Goal: Connect with others: Connect with others

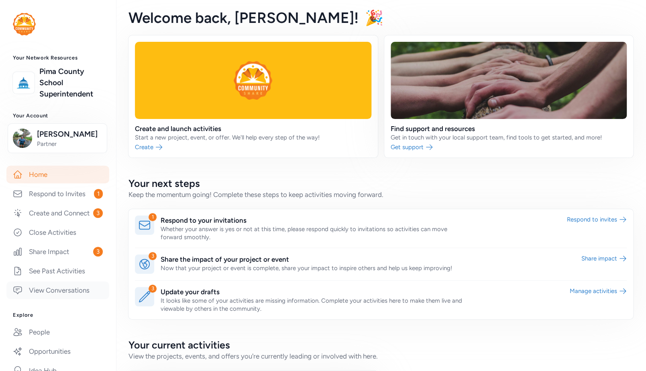
scroll to position [76, 0]
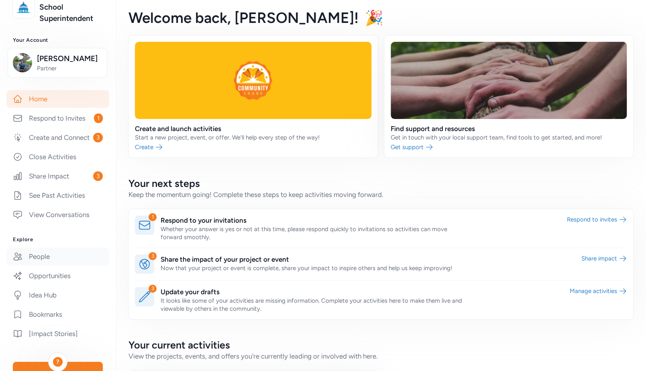
click at [33, 265] on link "People" at bounding box center [57, 256] width 103 height 18
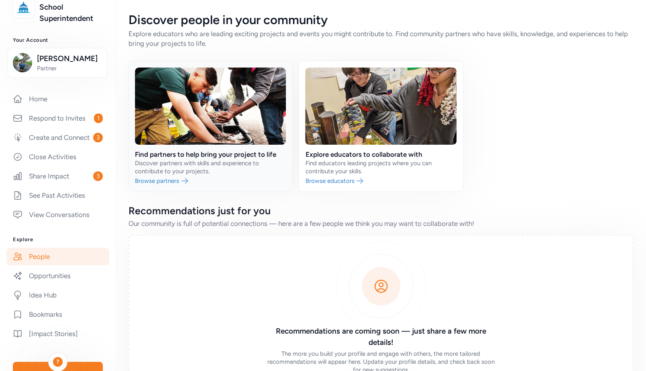
click at [176, 168] on link at bounding box center [211, 126] width 164 height 130
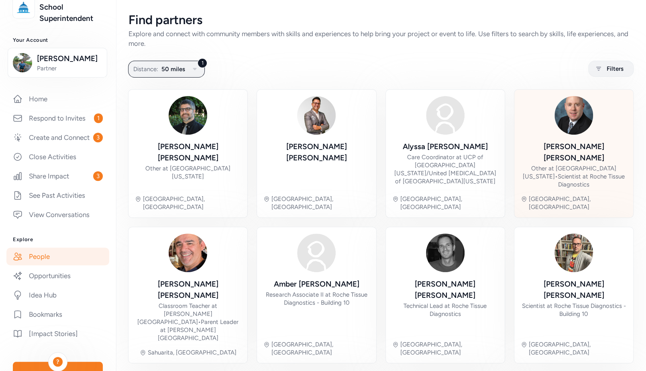
click at [554, 164] on div "Other at [GEOGRAPHIC_DATA][US_STATE] • Scientist at Roche Tissue Diagnostics" at bounding box center [574, 176] width 106 height 24
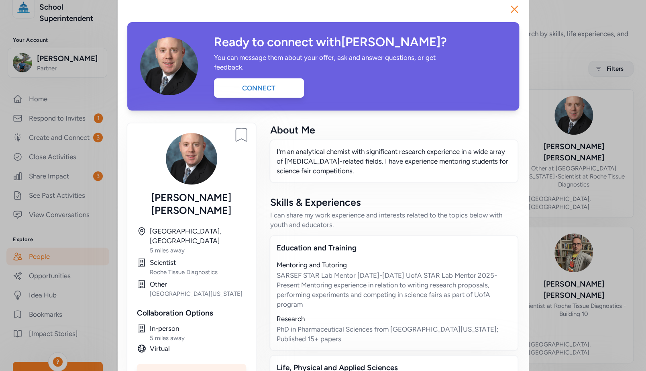
scroll to position [15, 0]
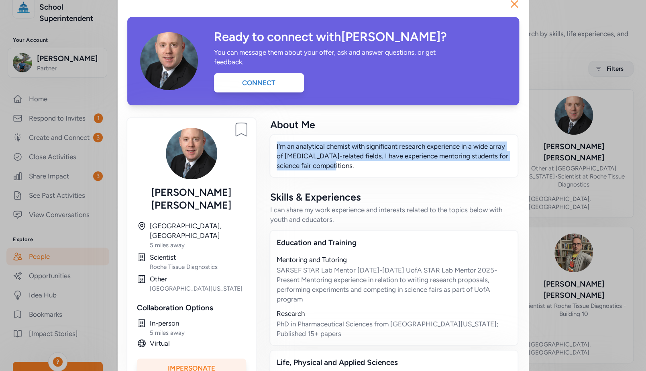
drag, startPoint x: 333, startPoint y: 167, endPoint x: 273, endPoint y: 144, distance: 63.9
click at [273, 144] on div "I'm an analytical chemist with significant research experience in a wide array …" at bounding box center [394, 155] width 249 height 43
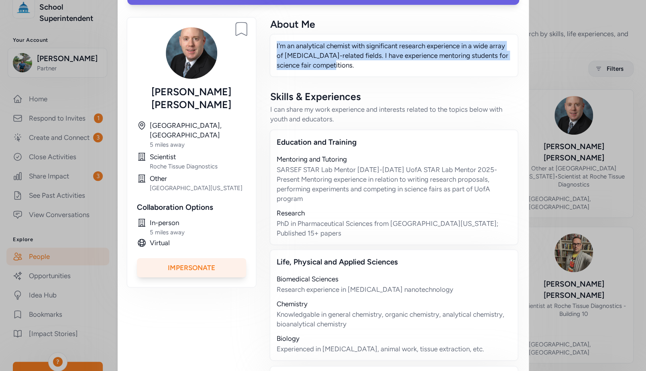
scroll to position [194, 0]
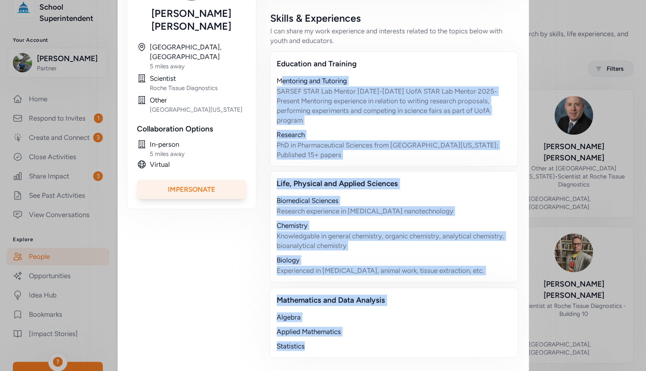
drag, startPoint x: 313, startPoint y: 334, endPoint x: 279, endPoint y: 79, distance: 257.3
click at [278, 79] on div "Education and Training Mentoring and Tutoring SARSEF STAR Lab Mentor [DATE]-[DA…" at bounding box center [393, 204] width 247 height 307
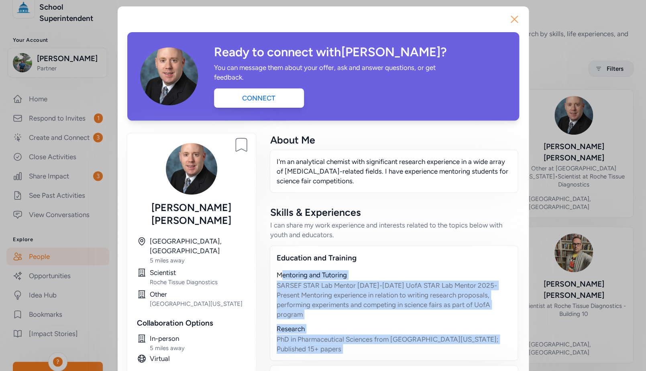
click at [513, 18] on icon "button" at bounding box center [514, 19] width 13 height 13
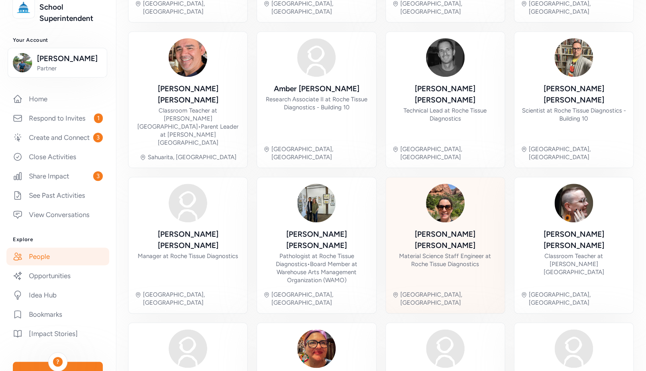
scroll to position [231, 0]
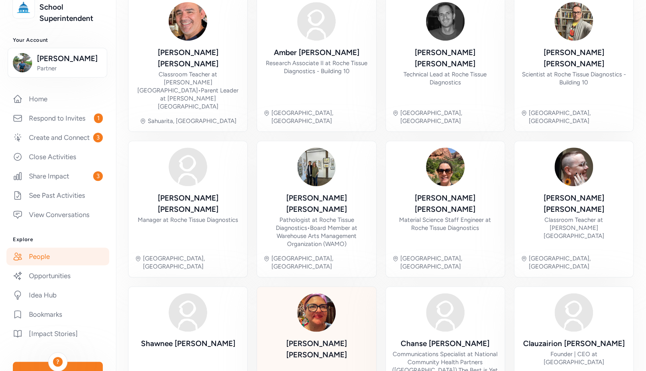
click at [314, 293] on img at bounding box center [316, 312] width 39 height 39
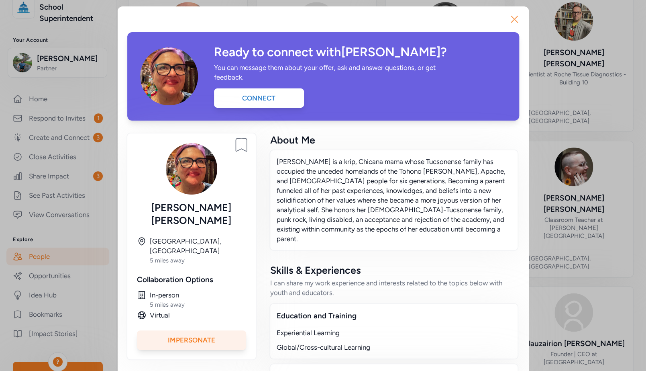
click at [511, 16] on icon "button" at bounding box center [514, 19] width 13 height 13
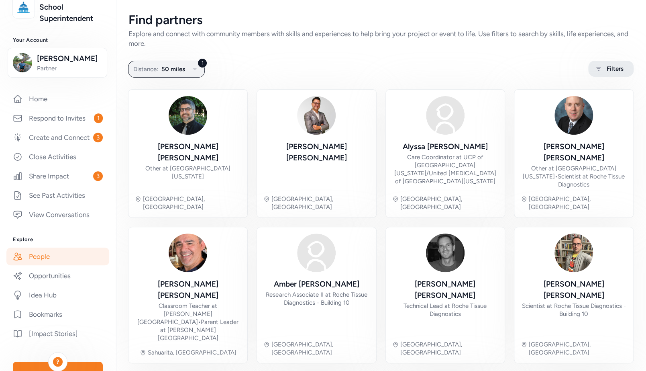
click at [607, 71] on span "Filters" at bounding box center [615, 69] width 17 height 10
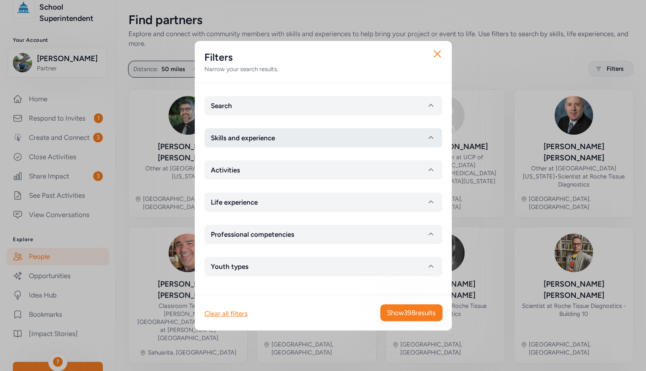
click at [292, 135] on button "Skills and experience" at bounding box center [323, 137] width 238 height 19
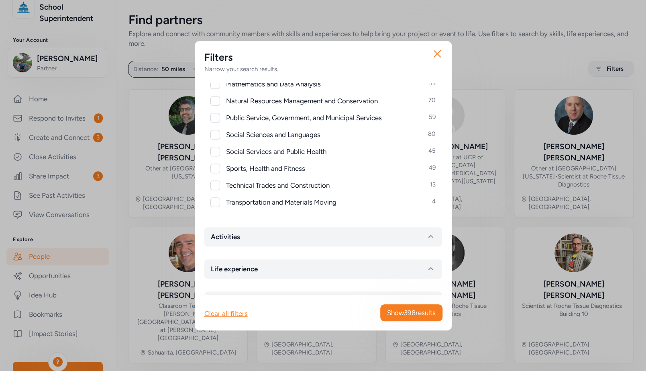
scroll to position [423, 0]
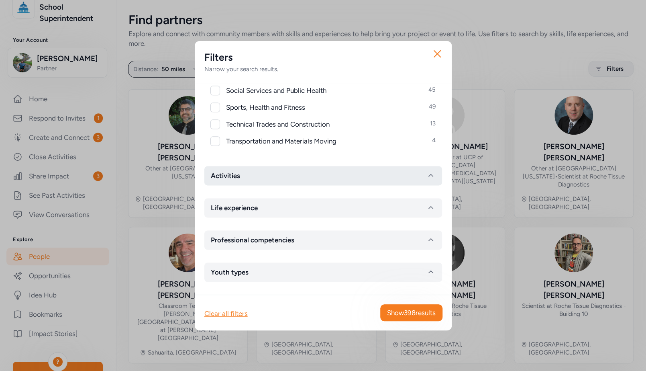
click at [283, 176] on button "Activities" at bounding box center [323, 175] width 238 height 19
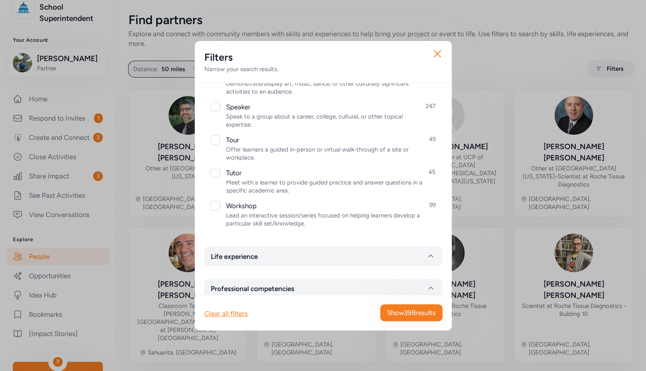
scroll to position [865, 0]
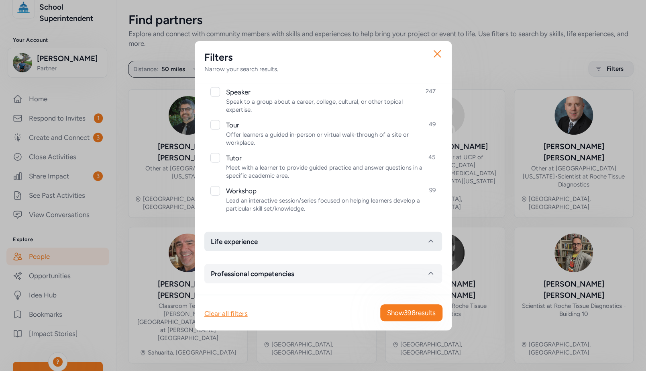
click at [280, 238] on button "Life experience" at bounding box center [323, 241] width 238 height 19
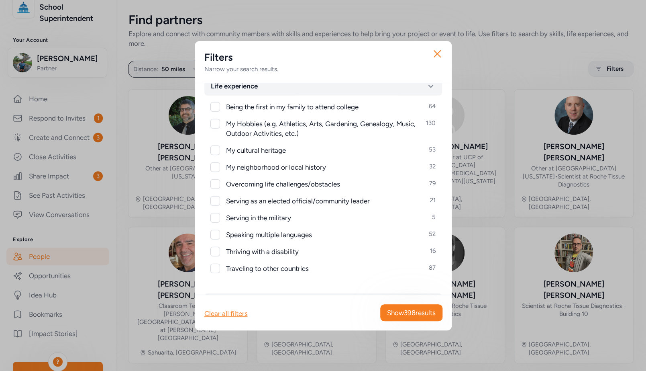
scroll to position [1049, 0]
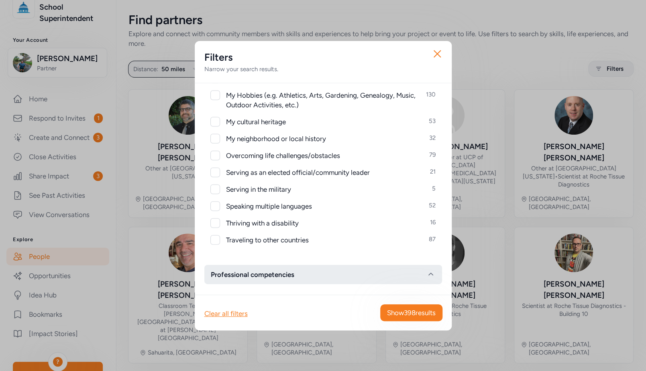
click at [287, 274] on span "Professional competencies" at bounding box center [253, 275] width 84 height 10
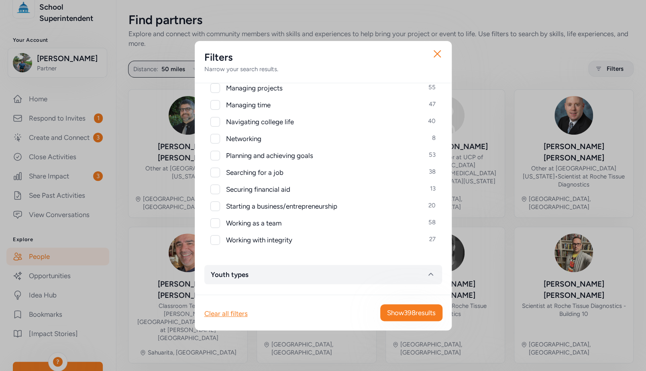
scroll to position [1444, 0]
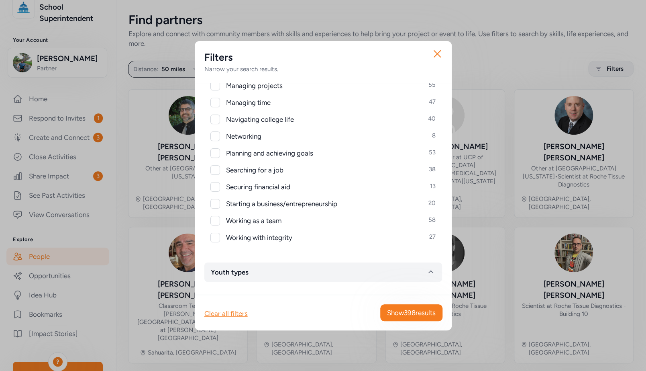
click at [218, 170] on div at bounding box center [216, 170] width 10 height 10
click at [216, 171] on icon at bounding box center [216, 170] width 6 height 5
checkbox input "false"
click at [439, 53] on icon "button" at bounding box center [437, 53] width 13 height 13
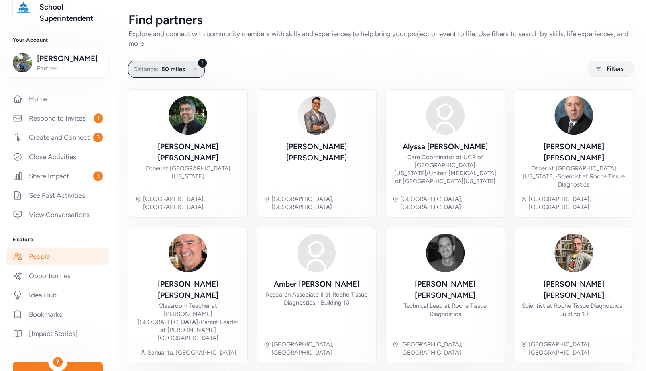
click at [175, 70] on span "50 miles" at bounding box center [173, 69] width 24 height 10
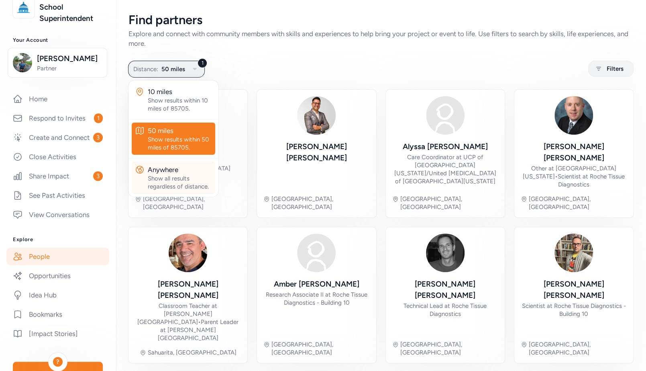
click at [168, 174] on div "Anywhere" at bounding box center [180, 170] width 64 height 10
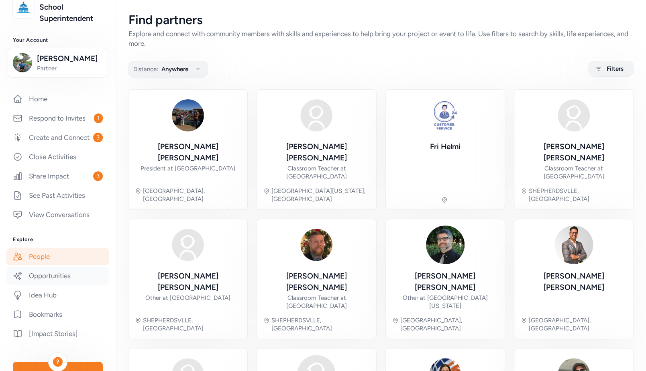
click at [48, 284] on link "Opportunities" at bounding box center [57, 276] width 103 height 18
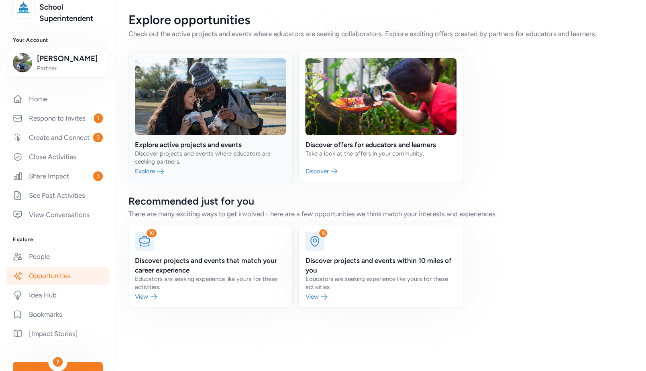
click at [162, 164] on link at bounding box center [211, 116] width 164 height 130
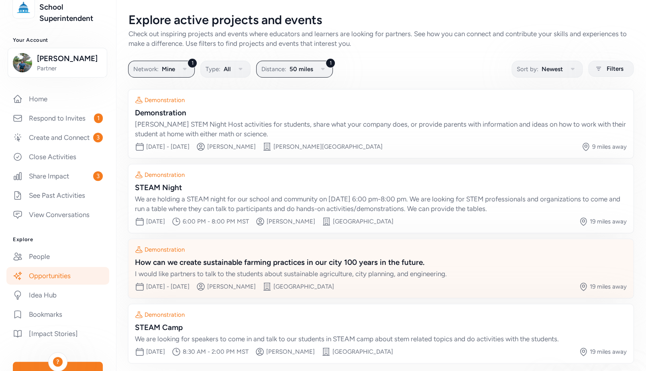
scroll to position [33, 0]
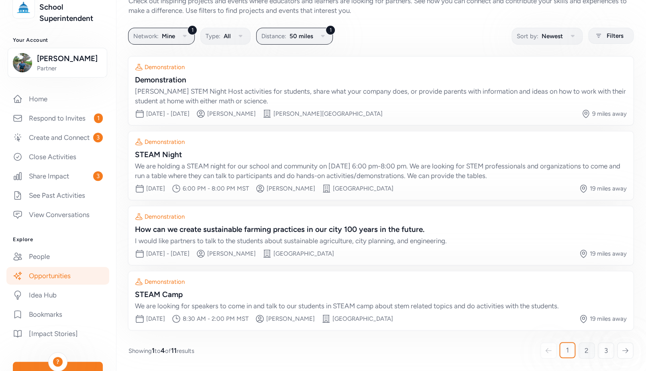
click at [585, 350] on span "2" at bounding box center [587, 350] width 4 height 10
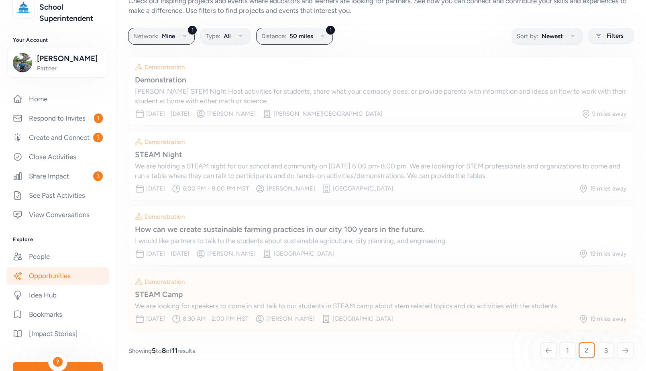
scroll to position [8, 0]
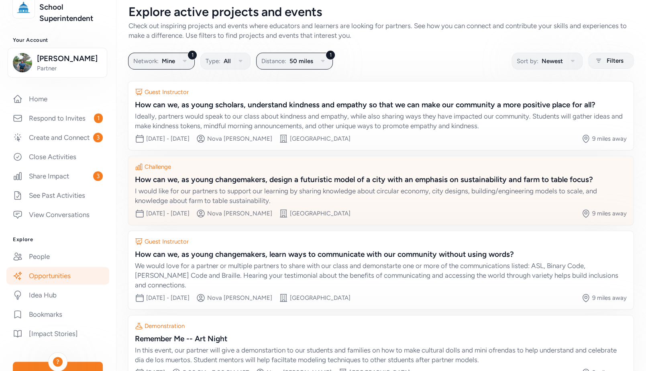
click at [321, 182] on div "How can we, as young changemakers, design a futuristic model of a city with an …" at bounding box center [381, 179] width 492 height 11
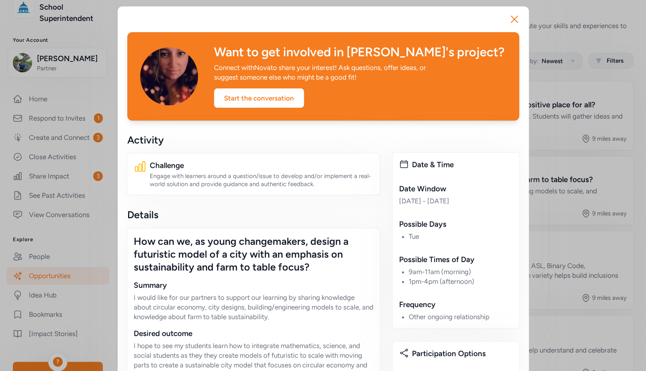
scroll to position [100, 0]
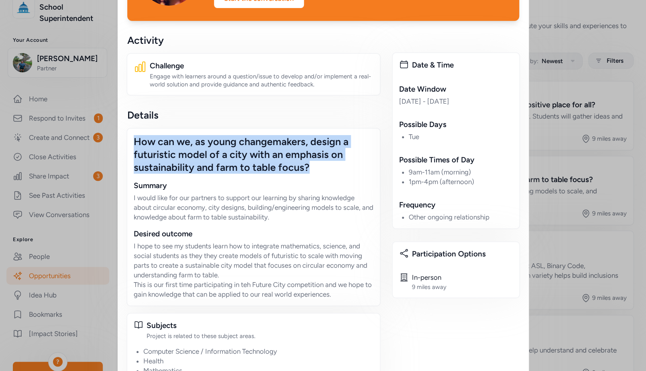
drag, startPoint x: 317, startPoint y: 168, endPoint x: 127, endPoint y: 143, distance: 191.3
click at [127, 143] on div "How can we, as young changemakers, design a futuristic model of a city with an …" at bounding box center [254, 217] width 254 height 178
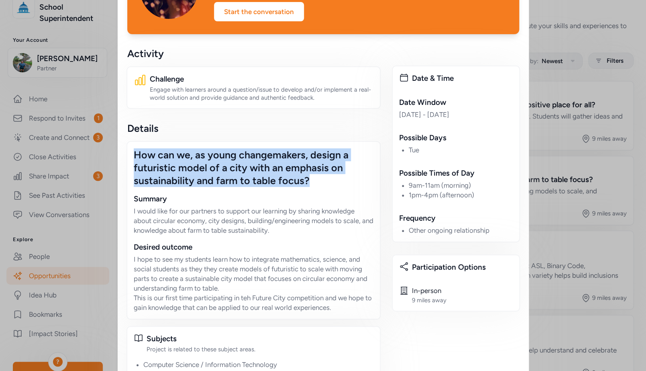
scroll to position [0, 0]
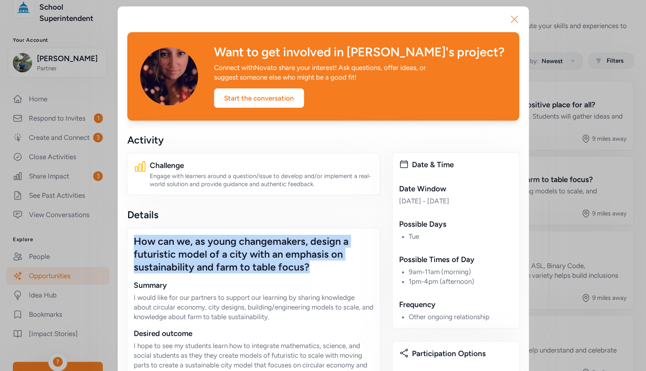
click at [511, 19] on icon "button" at bounding box center [514, 19] width 6 height 6
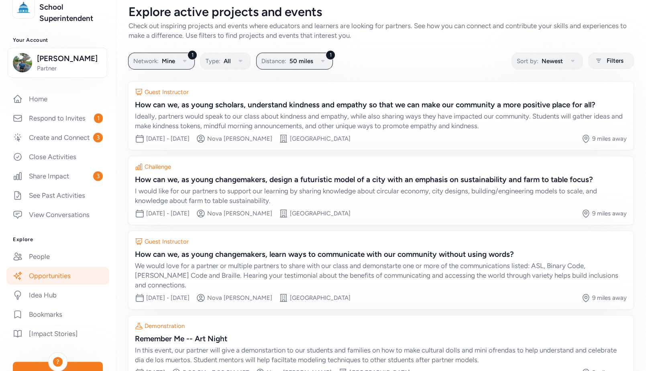
click at [50, 284] on link "Opportunities" at bounding box center [57, 276] width 103 height 18
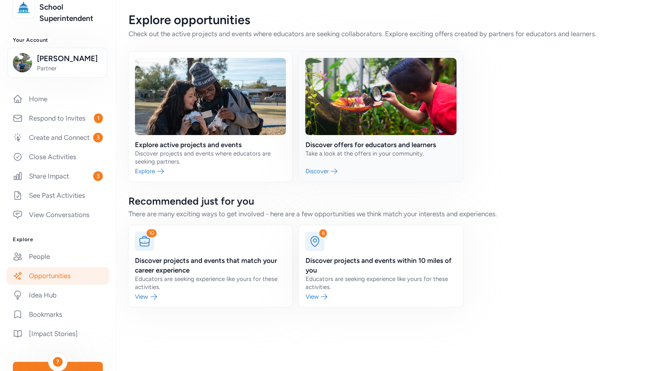
click at [376, 143] on link at bounding box center [381, 116] width 164 height 130
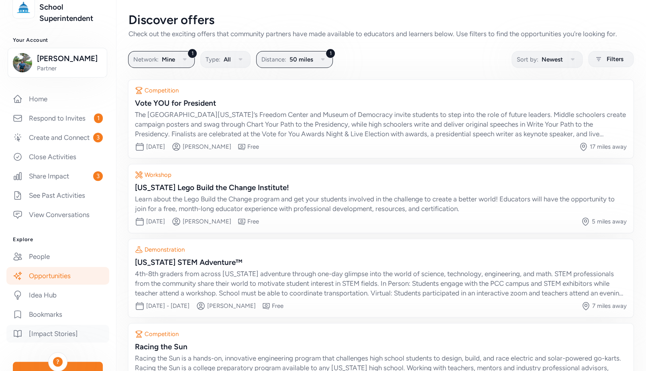
click at [65, 341] on link "[Impact Stories]" at bounding box center [57, 334] width 103 height 18
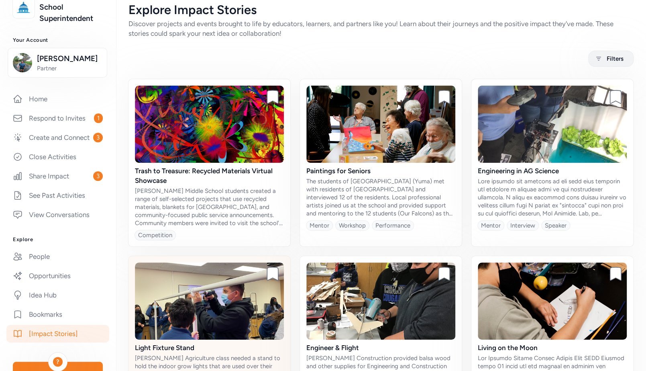
scroll to position [83, 0]
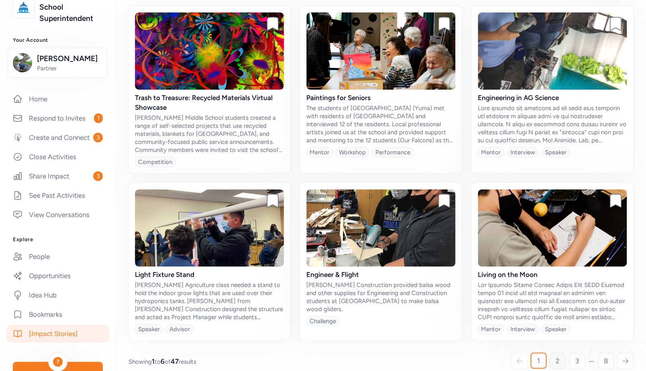
click at [556, 361] on span "2" at bounding box center [558, 361] width 4 height 10
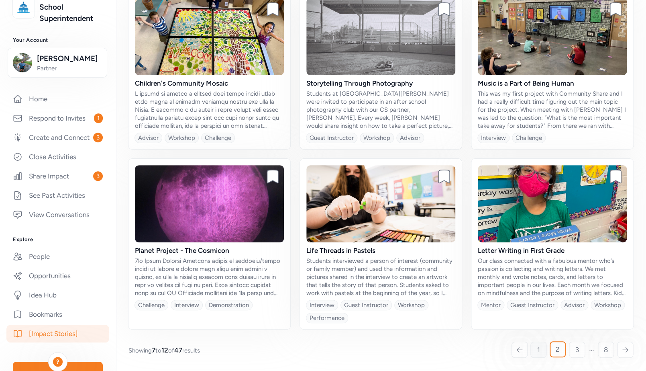
click at [538, 350] on span "1" at bounding box center [539, 350] width 3 height 10
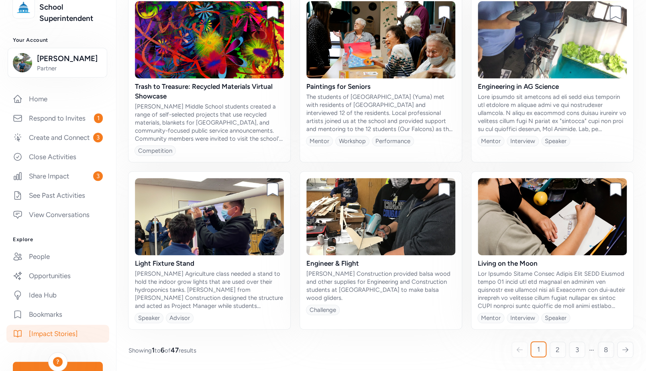
scroll to position [94, 0]
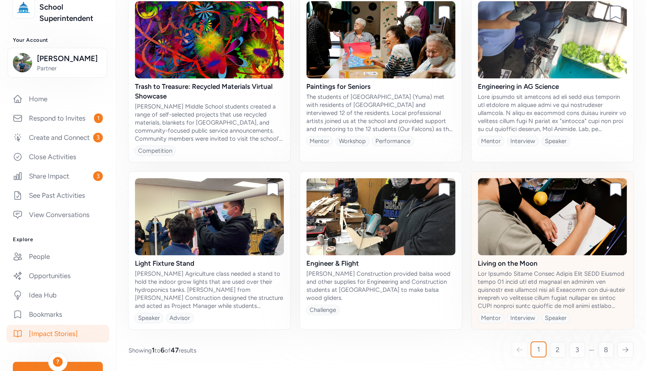
click at [558, 290] on div at bounding box center [552, 290] width 149 height 40
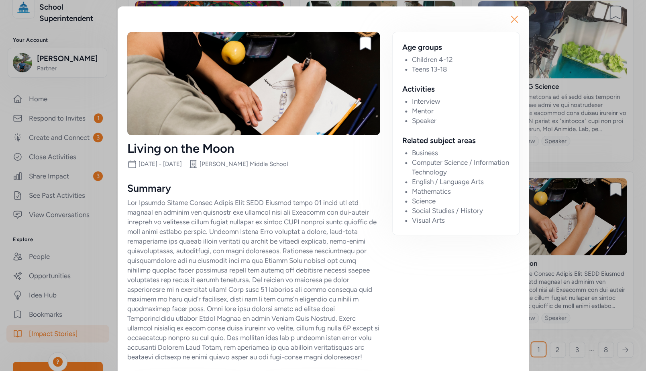
click at [511, 19] on icon "button" at bounding box center [514, 19] width 13 height 13
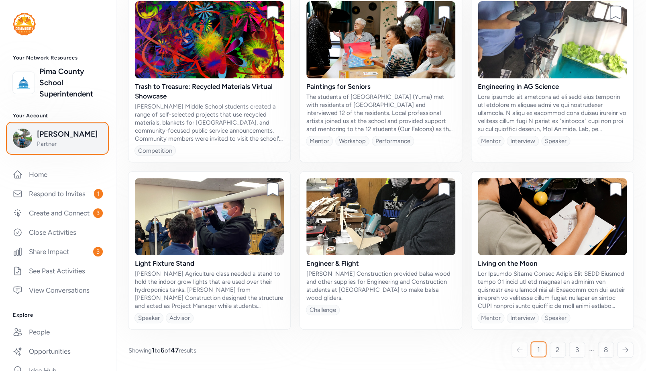
click at [70, 136] on span "[PERSON_NAME]" at bounding box center [69, 134] width 65 height 11
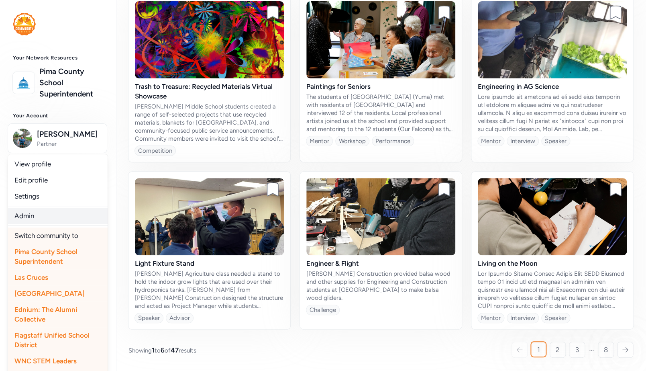
click at [41, 213] on link "Admin" at bounding box center [58, 216] width 100 height 16
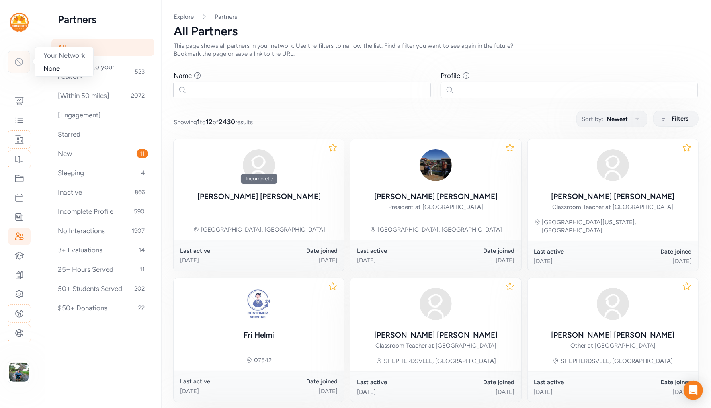
click at [19, 64] on icon at bounding box center [19, 62] width 10 height 10
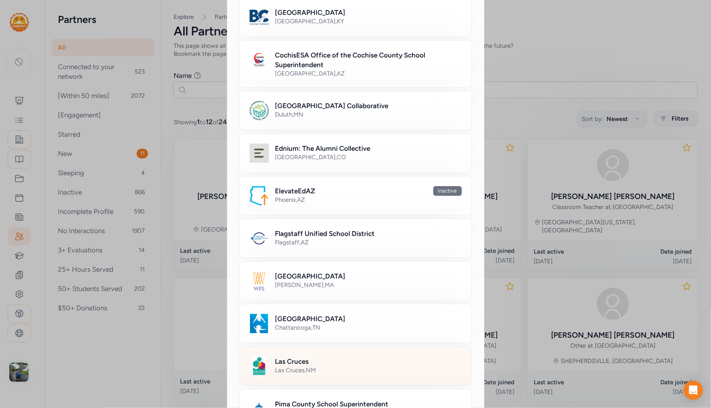
scroll to position [295, 0]
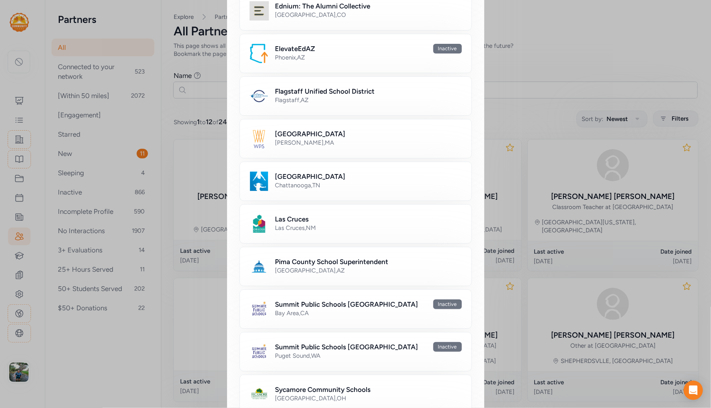
click at [303, 266] on div "Tucson , AZ" at bounding box center [368, 270] width 186 height 8
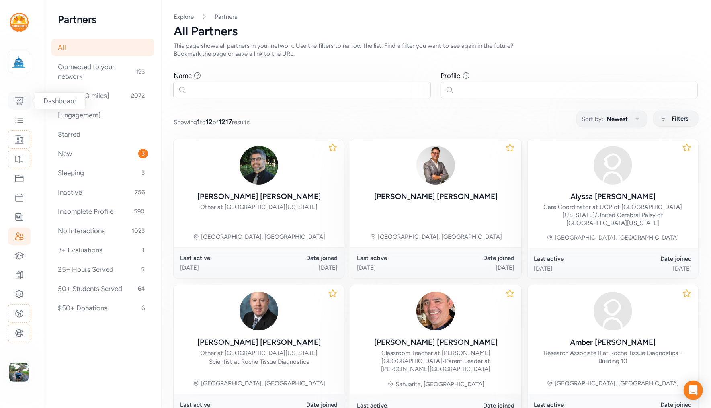
click at [18, 100] on icon at bounding box center [19, 100] width 8 height 7
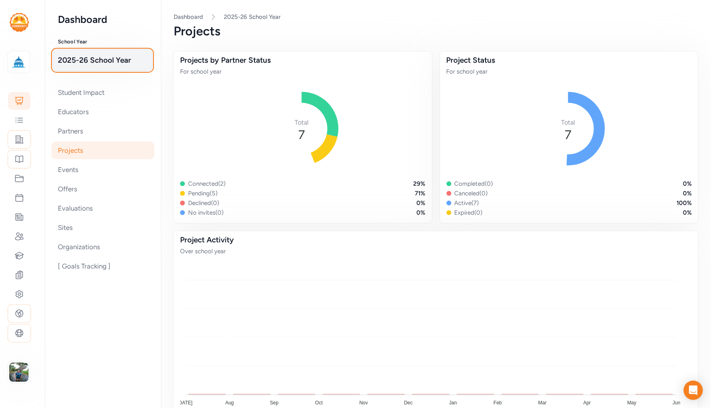
click at [87, 59] on span "2025-26 School Year" at bounding box center [102, 60] width 89 height 11
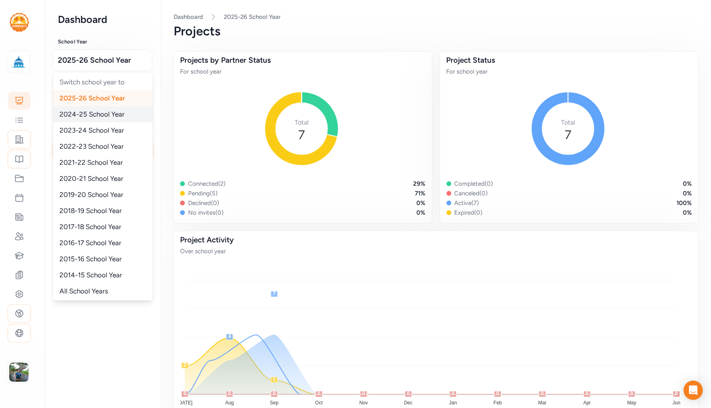
click at [88, 112] on span "2024-25 School Year" at bounding box center [91, 114] width 65 height 8
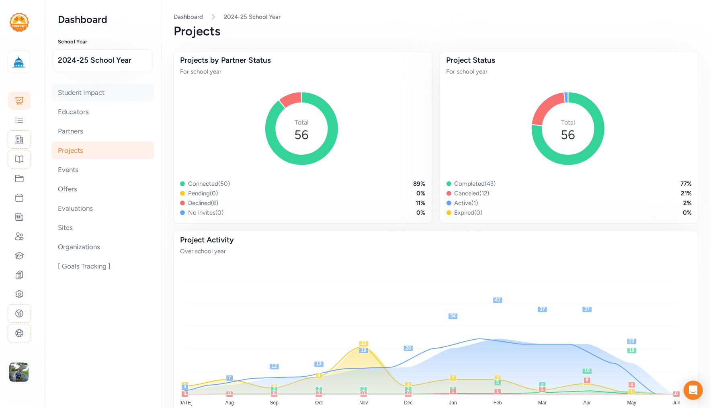
click at [91, 90] on div "Student Impact" at bounding box center [102, 93] width 103 height 18
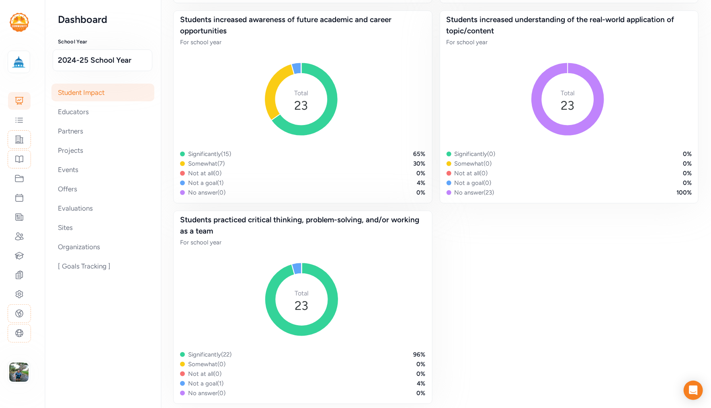
scroll to position [661, 0]
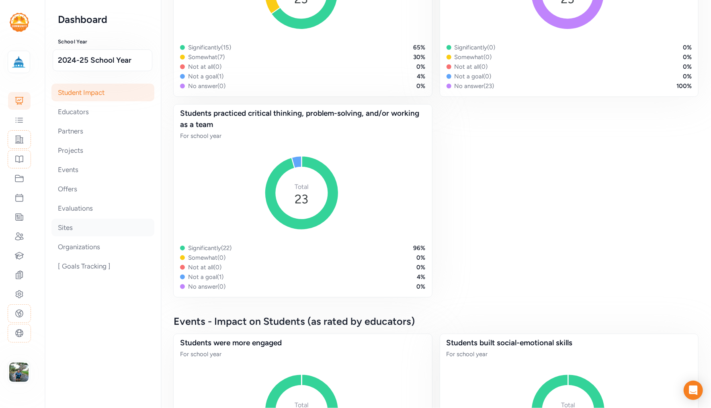
click at [78, 227] on div "Sites" at bounding box center [102, 228] width 103 height 18
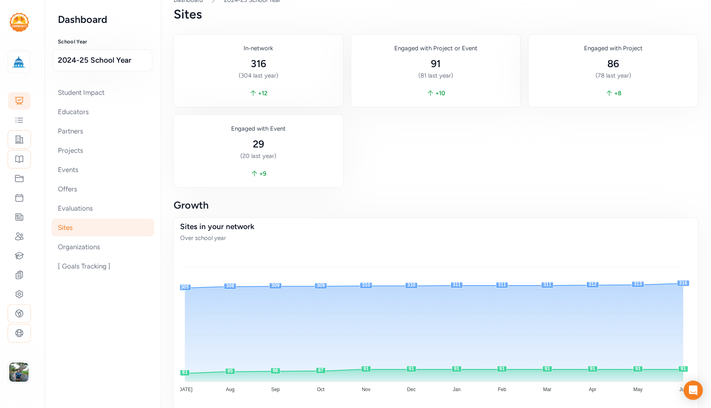
scroll to position [24, 0]
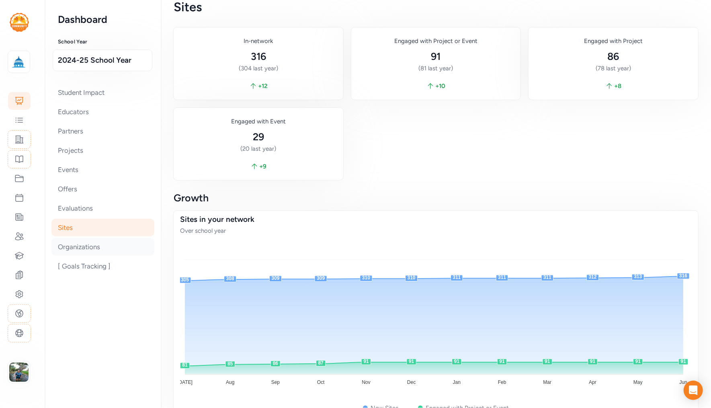
click at [82, 244] on div "Organizations" at bounding box center [102, 247] width 103 height 18
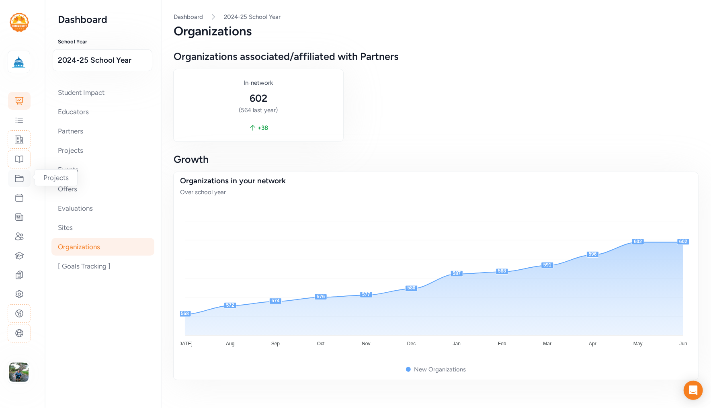
click at [15, 176] on icon at bounding box center [19, 178] width 8 height 7
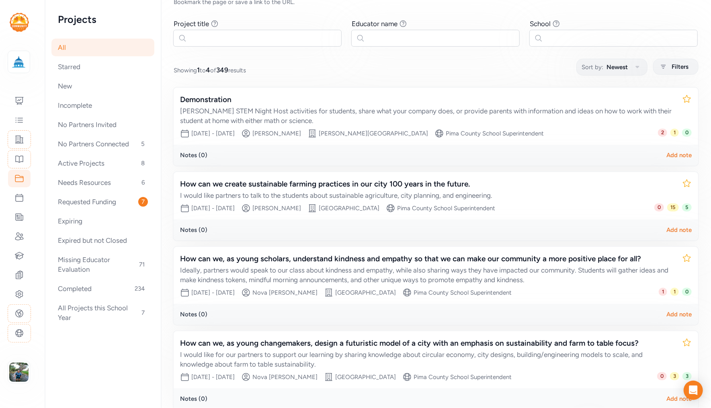
scroll to position [93, 0]
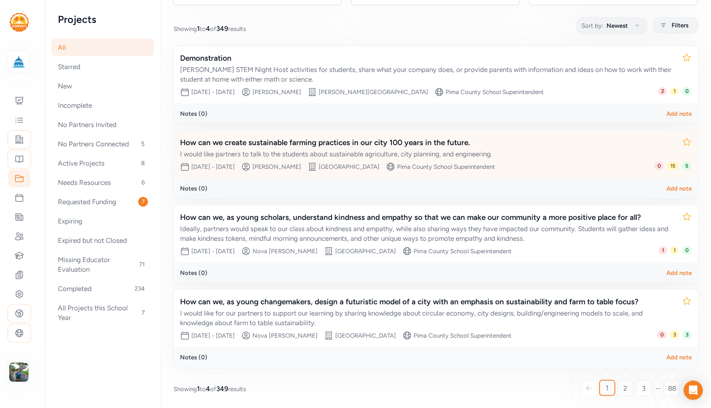
click at [330, 148] on div "How can we create sustainable farming practices in our city 100 years in the fu…" at bounding box center [427, 148] width 495 height 22
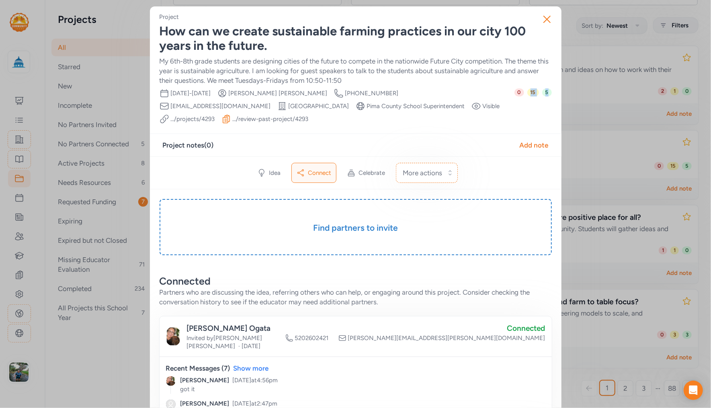
drag, startPoint x: 548, startPoint y: 98, endPoint x: 524, endPoint y: 92, distance: 25.1
click at [524, 92] on div "0 15 5" at bounding box center [532, 105] width 37 height 35
click at [540, 99] on div "0 15 5" at bounding box center [532, 105] width 37 height 35
drag, startPoint x: 549, startPoint y: 94, endPoint x: 542, endPoint y: 92, distance: 6.7
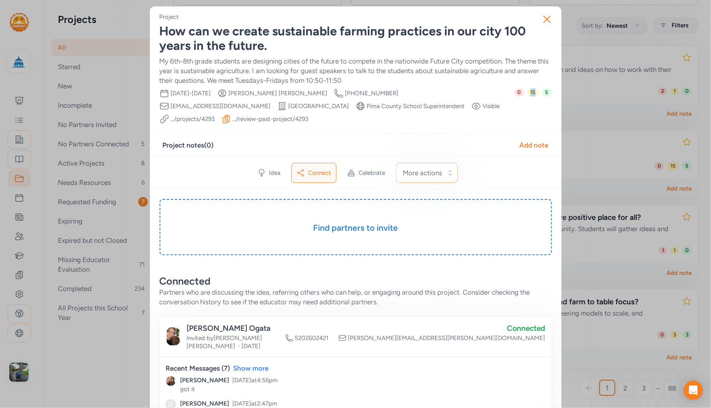
drag, startPoint x: 534, startPoint y: 96, endPoint x: 527, endPoint y: 92, distance: 7.2
click at [527, 92] on span "15" at bounding box center [533, 92] width 12 height 8
drag, startPoint x: 517, startPoint y: 93, endPoint x: 512, endPoint y: 92, distance: 5.4
click at [514, 92] on span "0" at bounding box center [519, 92] width 10 height 8
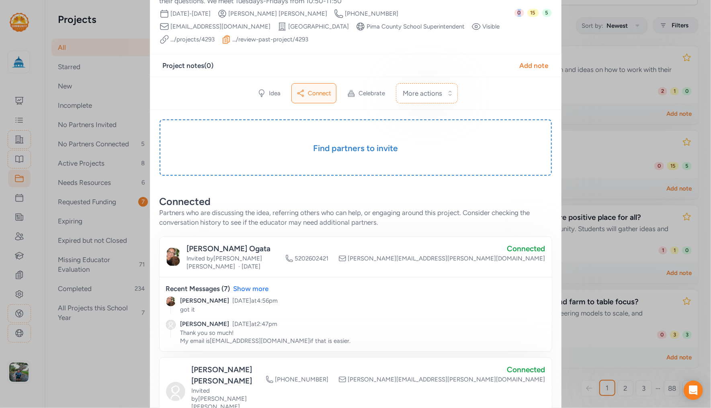
scroll to position [34, 0]
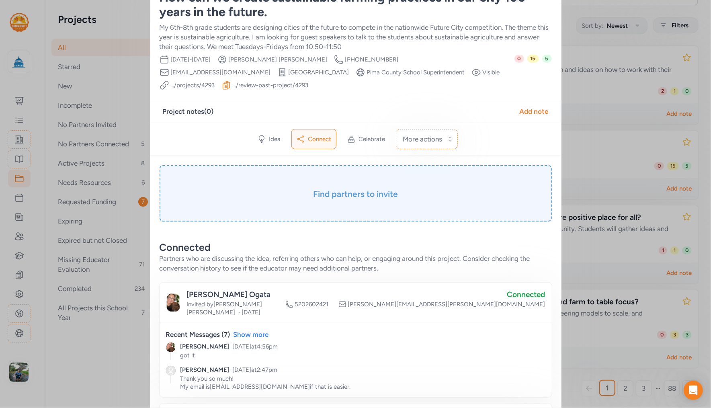
click at [360, 190] on h3 "Find partners to invite" at bounding box center [356, 193] width 352 height 11
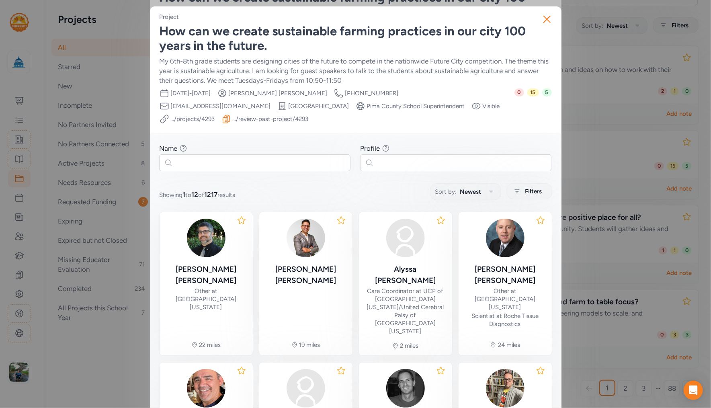
scroll to position [140, 0]
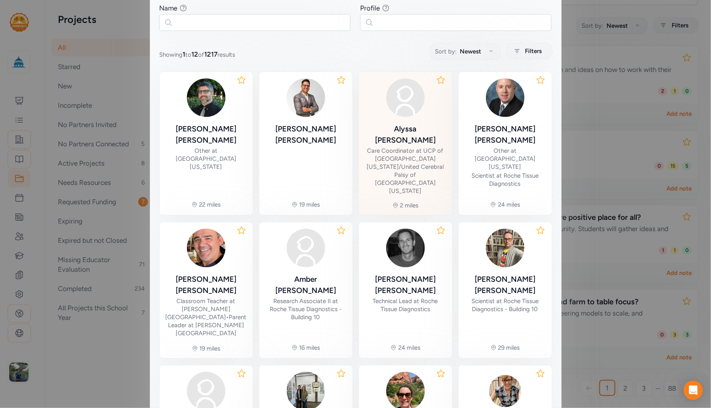
click at [401, 154] on div "Care Coordinator at UCP of [GEOGRAPHIC_DATA][US_STATE]/United [MEDICAL_DATA] of…" at bounding box center [405, 171] width 80 height 48
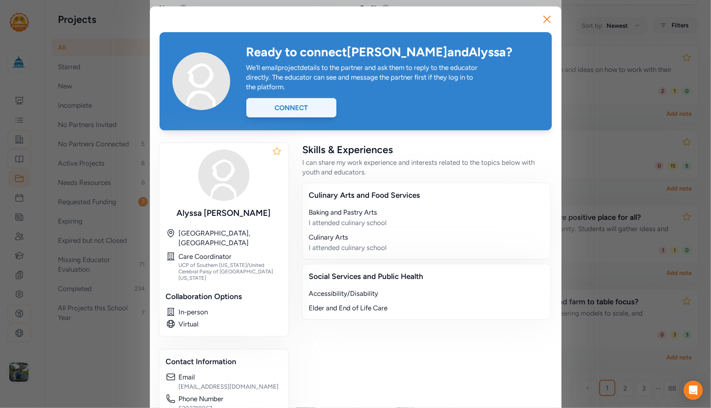
click at [295, 109] on div "Connect" at bounding box center [291, 107] width 90 height 19
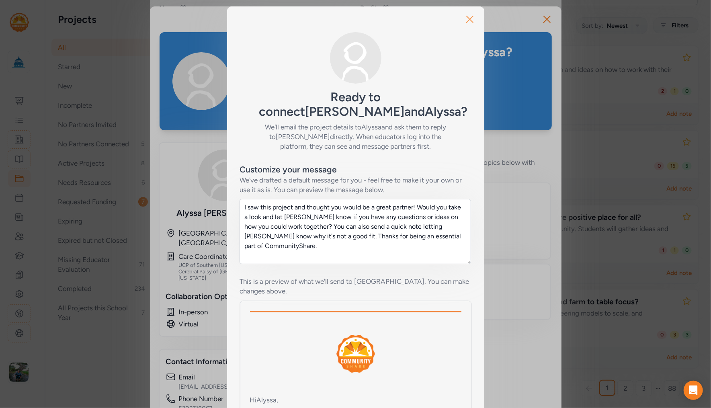
click at [463, 18] on icon "button" at bounding box center [469, 19] width 13 height 13
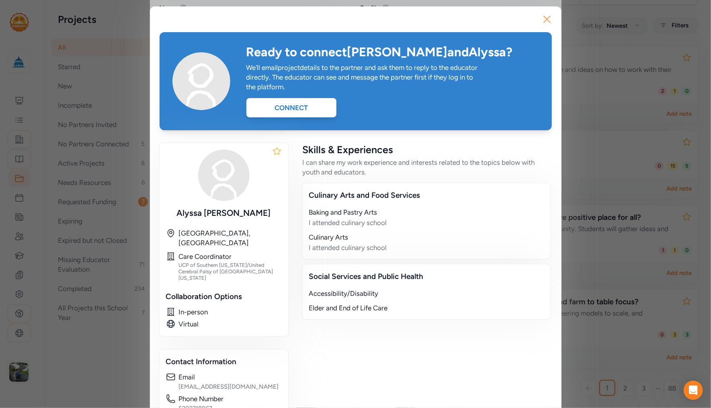
click at [544, 18] on icon "button" at bounding box center [547, 19] width 6 height 6
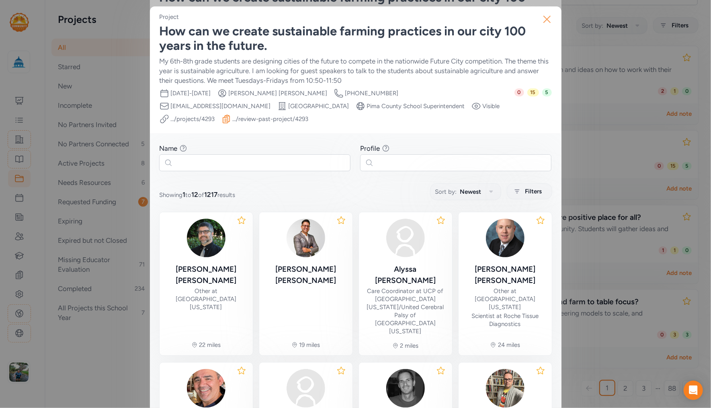
click at [542, 16] on icon "button" at bounding box center [546, 19] width 13 height 13
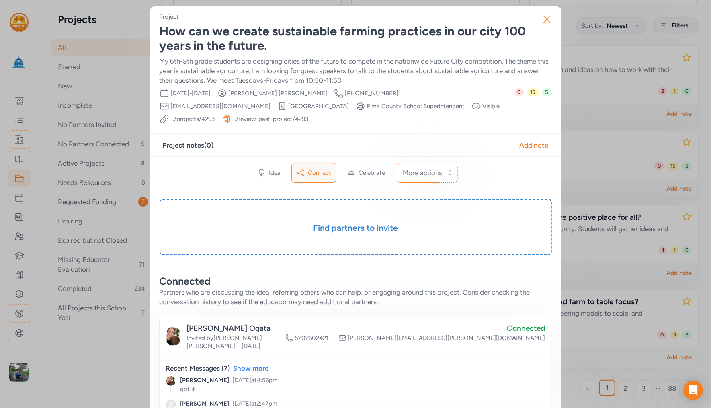
click at [547, 21] on icon "button" at bounding box center [546, 19] width 13 height 13
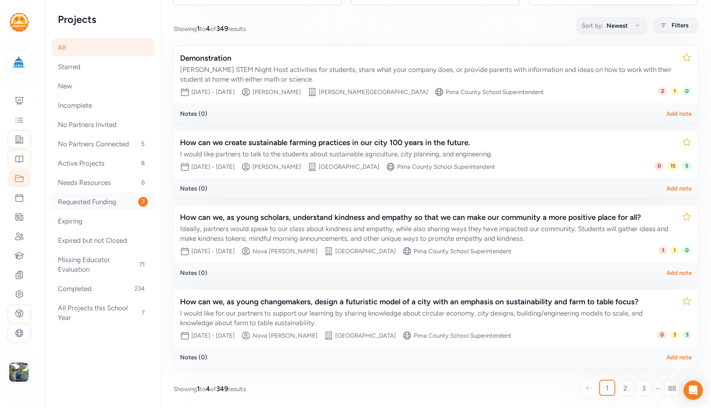
click at [84, 204] on div "Requested Funding 7" at bounding box center [102, 202] width 103 height 18
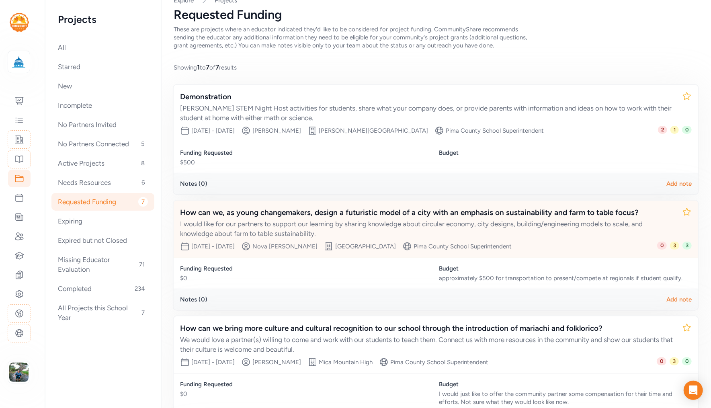
scroll to position [24, 0]
